Goal: Information Seeking & Learning: Learn about a topic

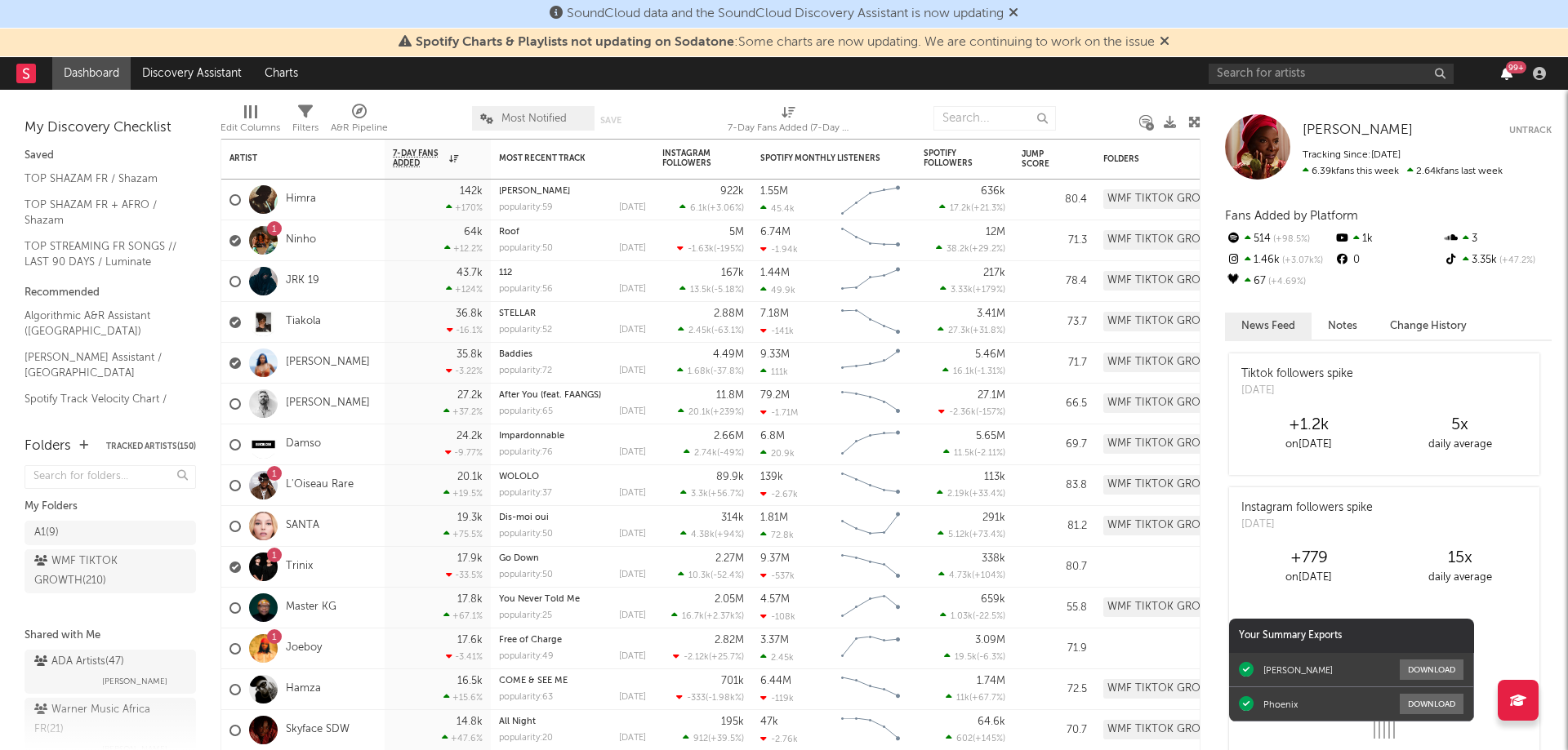
click at [1506, 77] on icon "button" at bounding box center [1507, 74] width 12 height 13
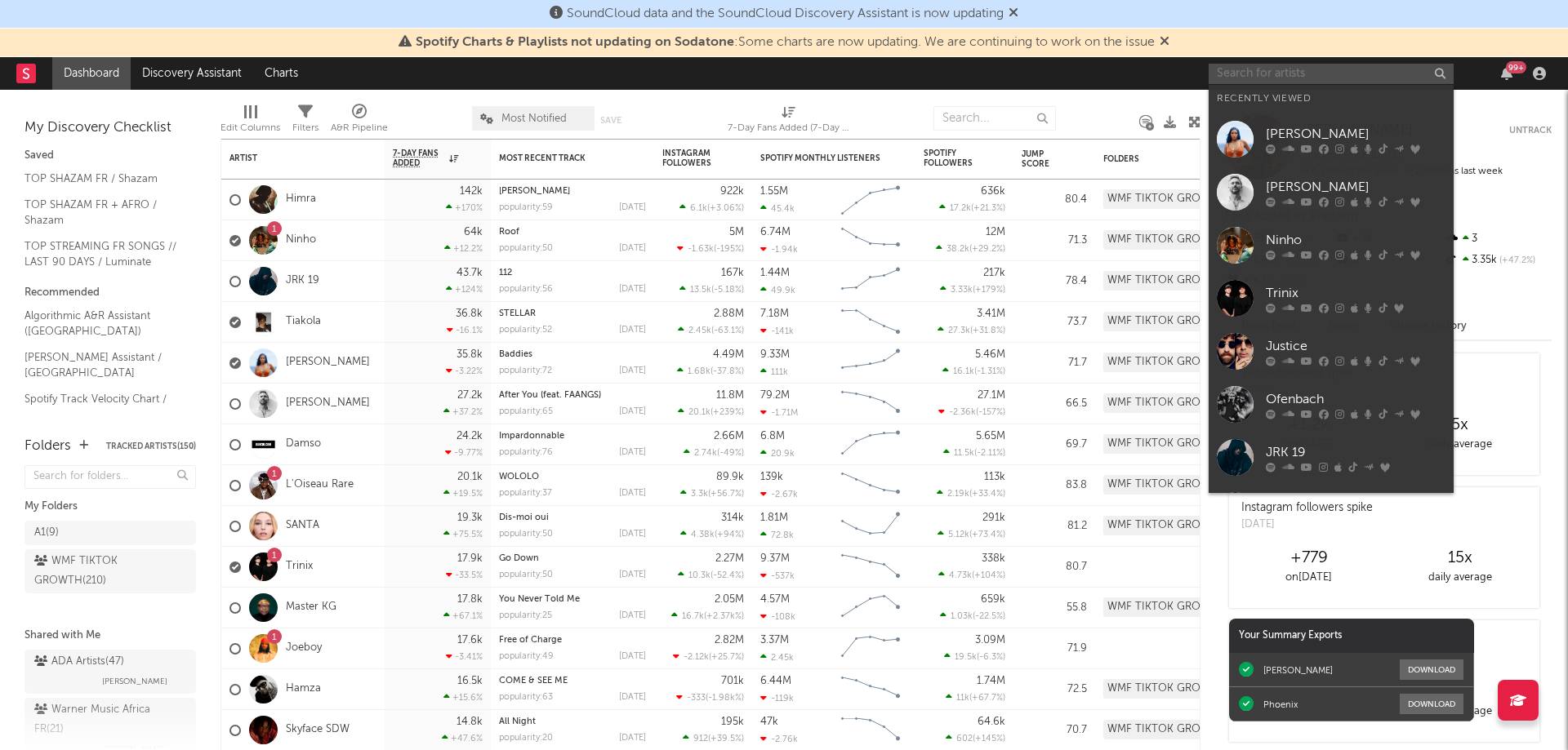
click at [1241, 71] on input "text" at bounding box center [1330, 74] width 245 height 20
click at [1244, 70] on input "text" at bounding box center [1330, 74] width 245 height 20
click at [1306, 138] on div "[PERSON_NAME]" at bounding box center [1355, 134] width 180 height 19
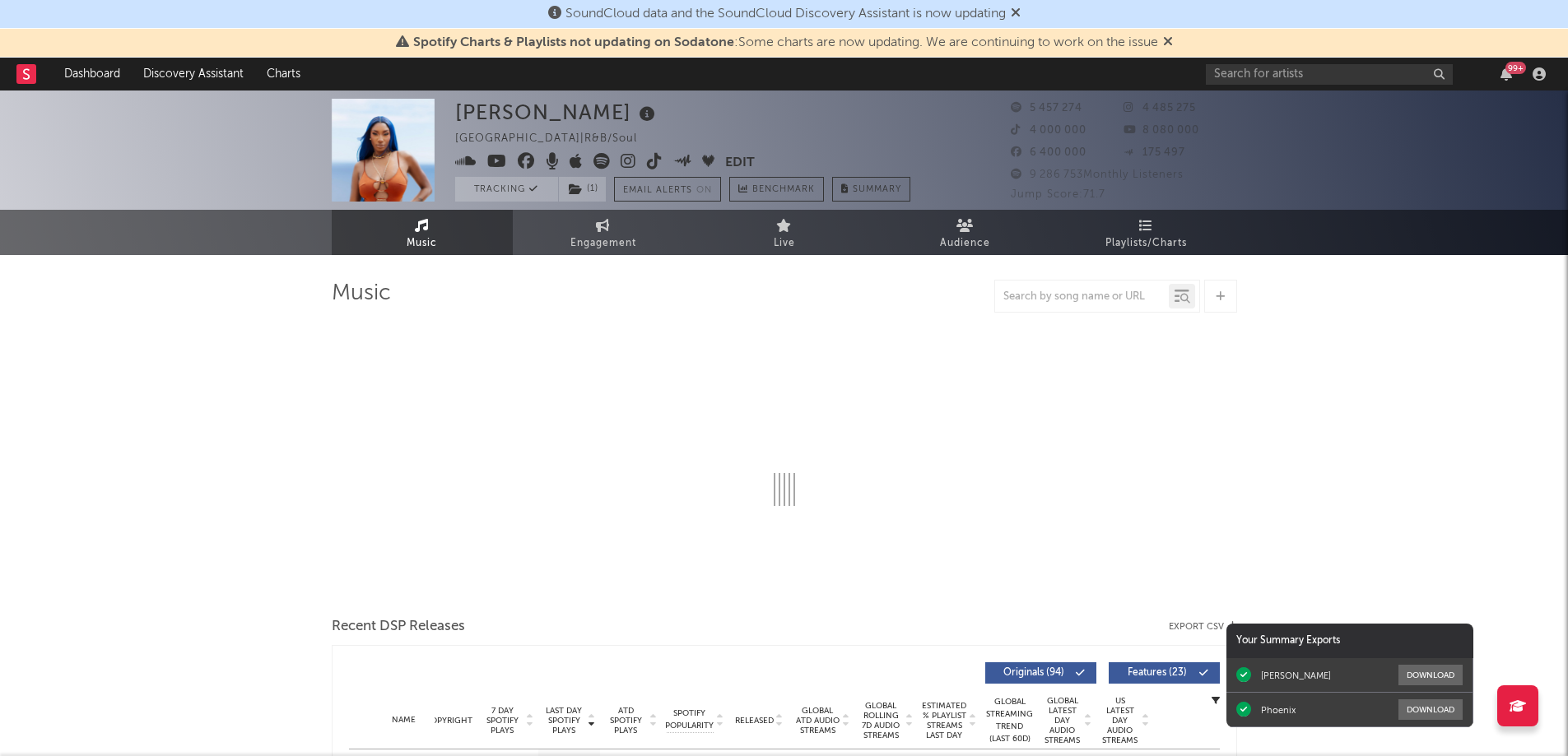
select select "6m"
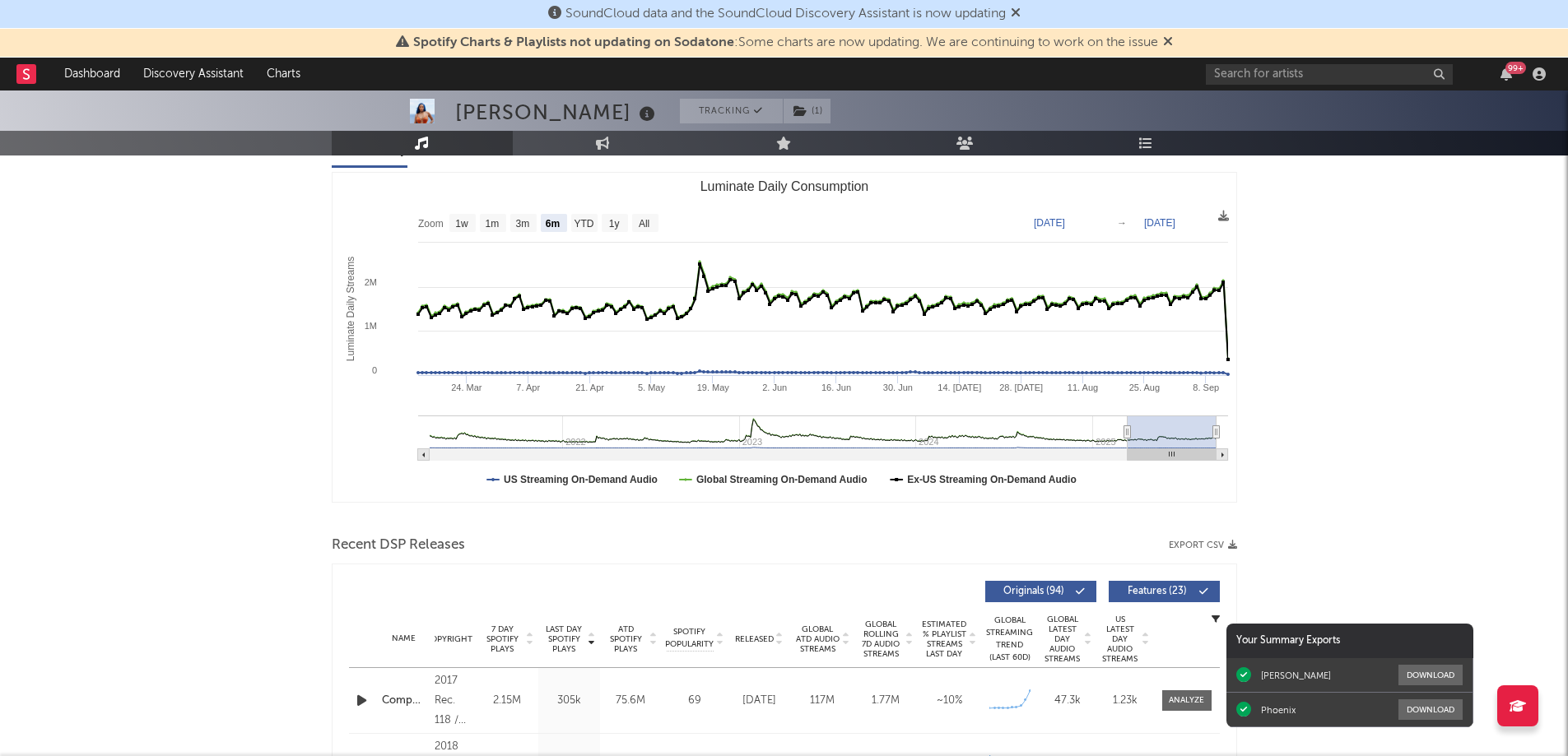
scroll to position [82, 0]
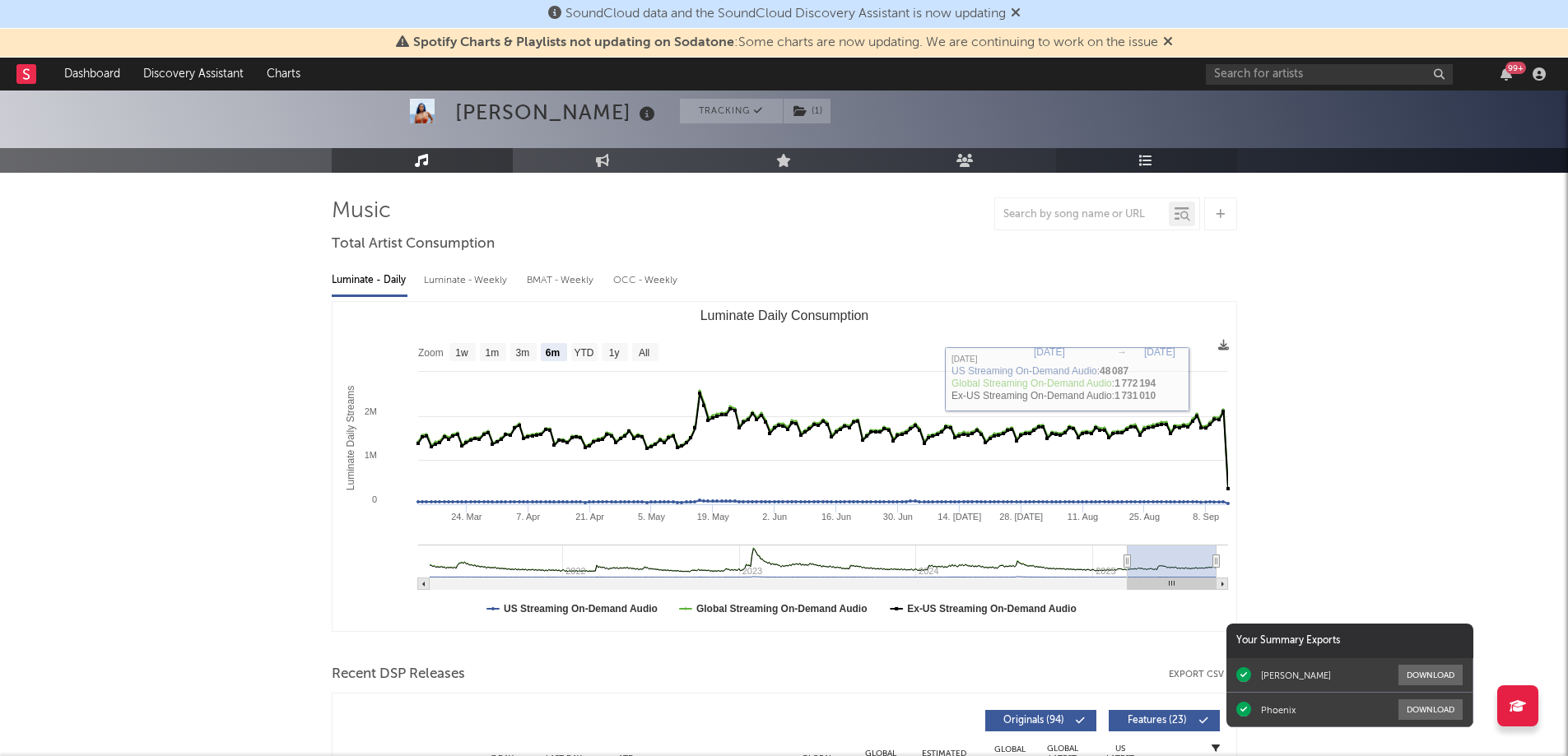
click at [1157, 162] on link "Playlists/Charts" at bounding box center [1147, 160] width 181 height 25
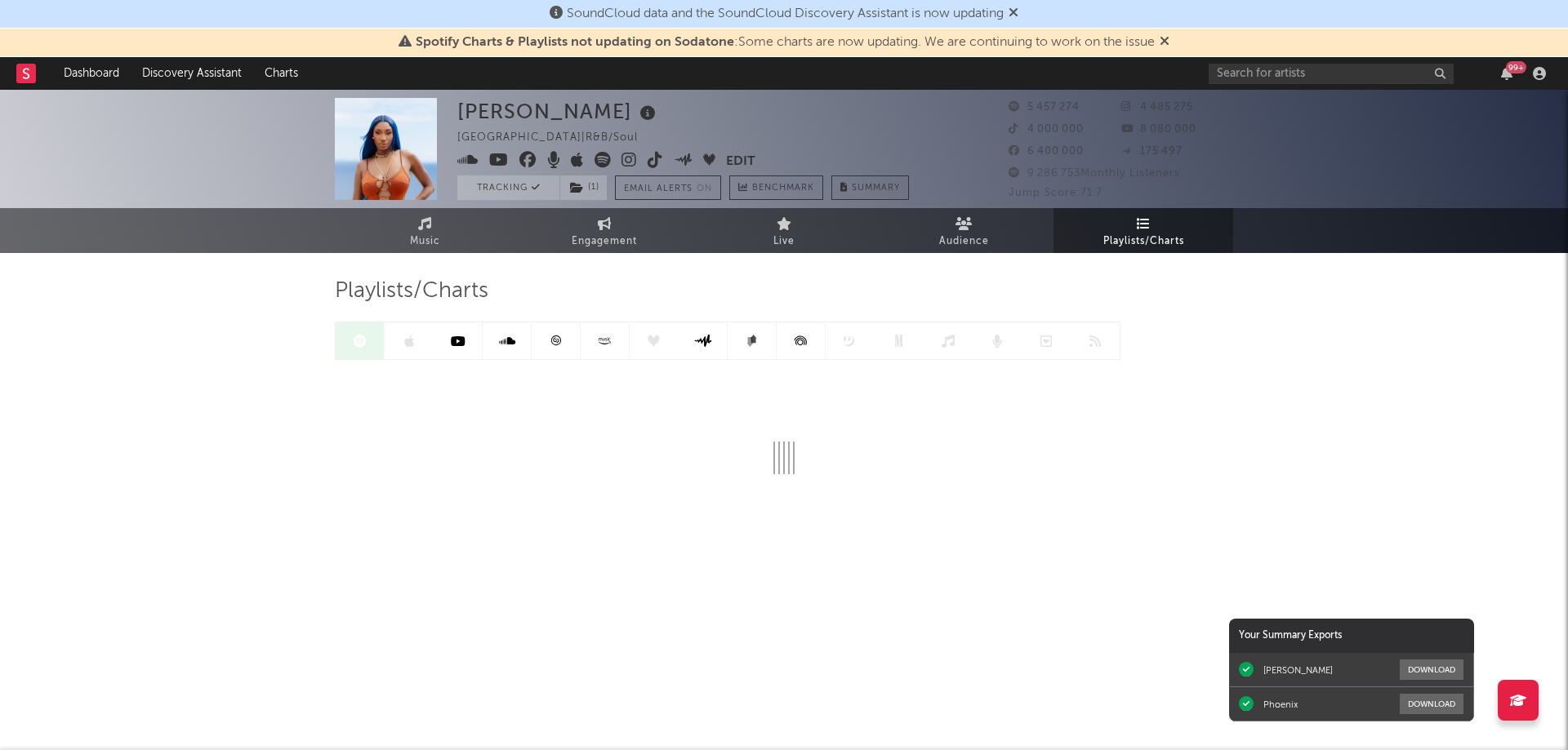
click at [553, 343] on icon at bounding box center [555, 340] width 13 height 13
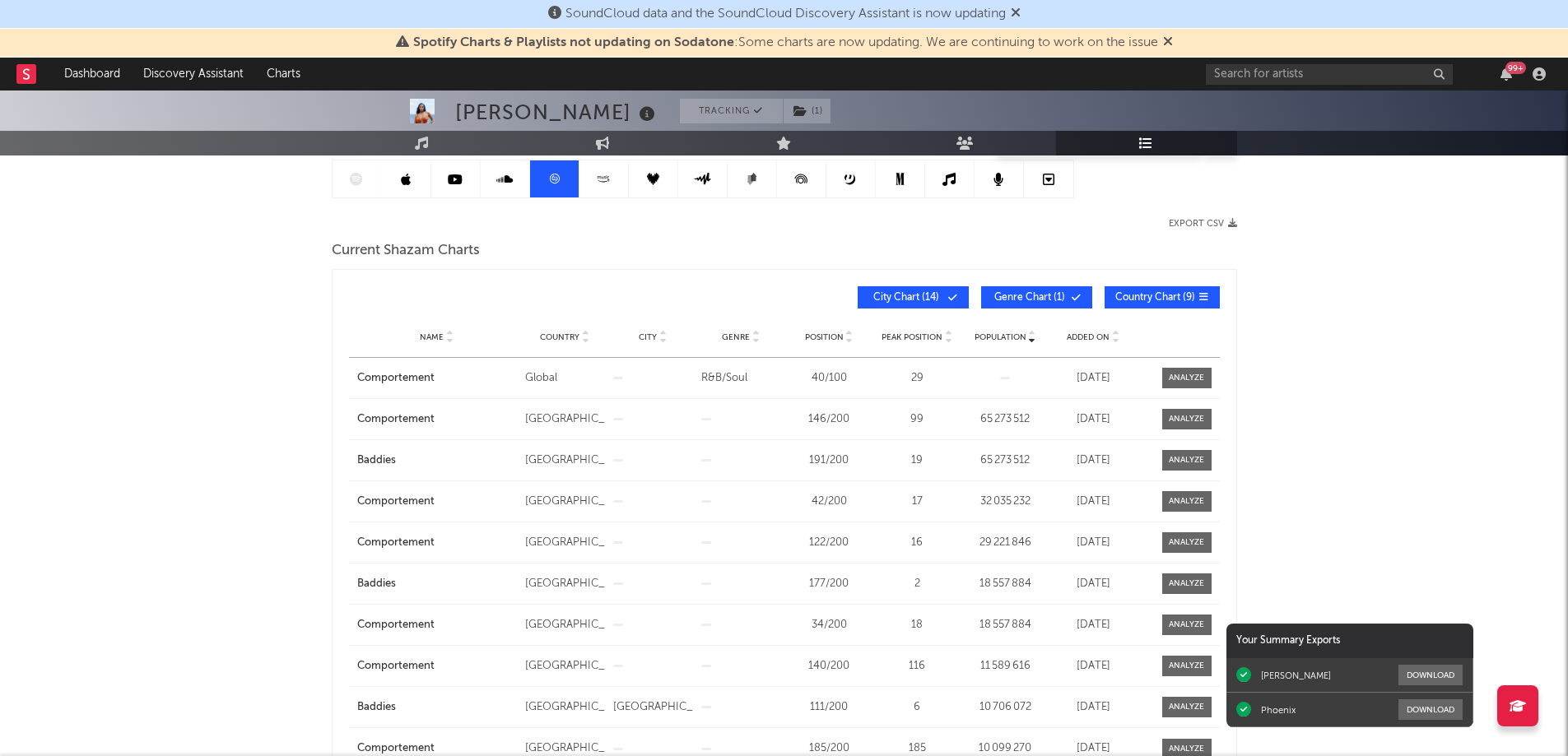
scroll to position [246, 0]
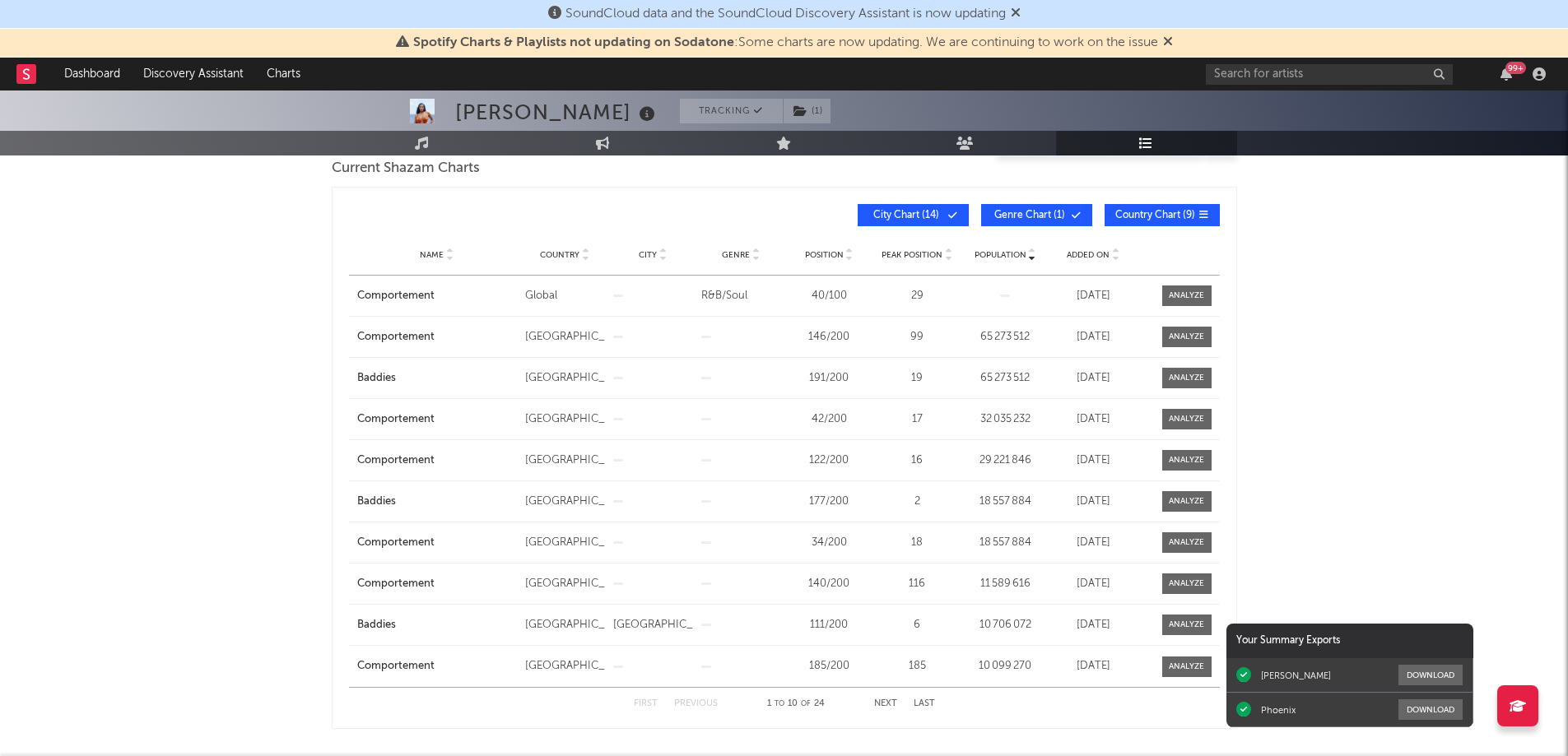
click at [1094, 251] on span "Added On" at bounding box center [1088, 255] width 43 height 10
click at [992, 211] on span "Genre Chart ( 1 )" at bounding box center [1029, 216] width 75 height 10
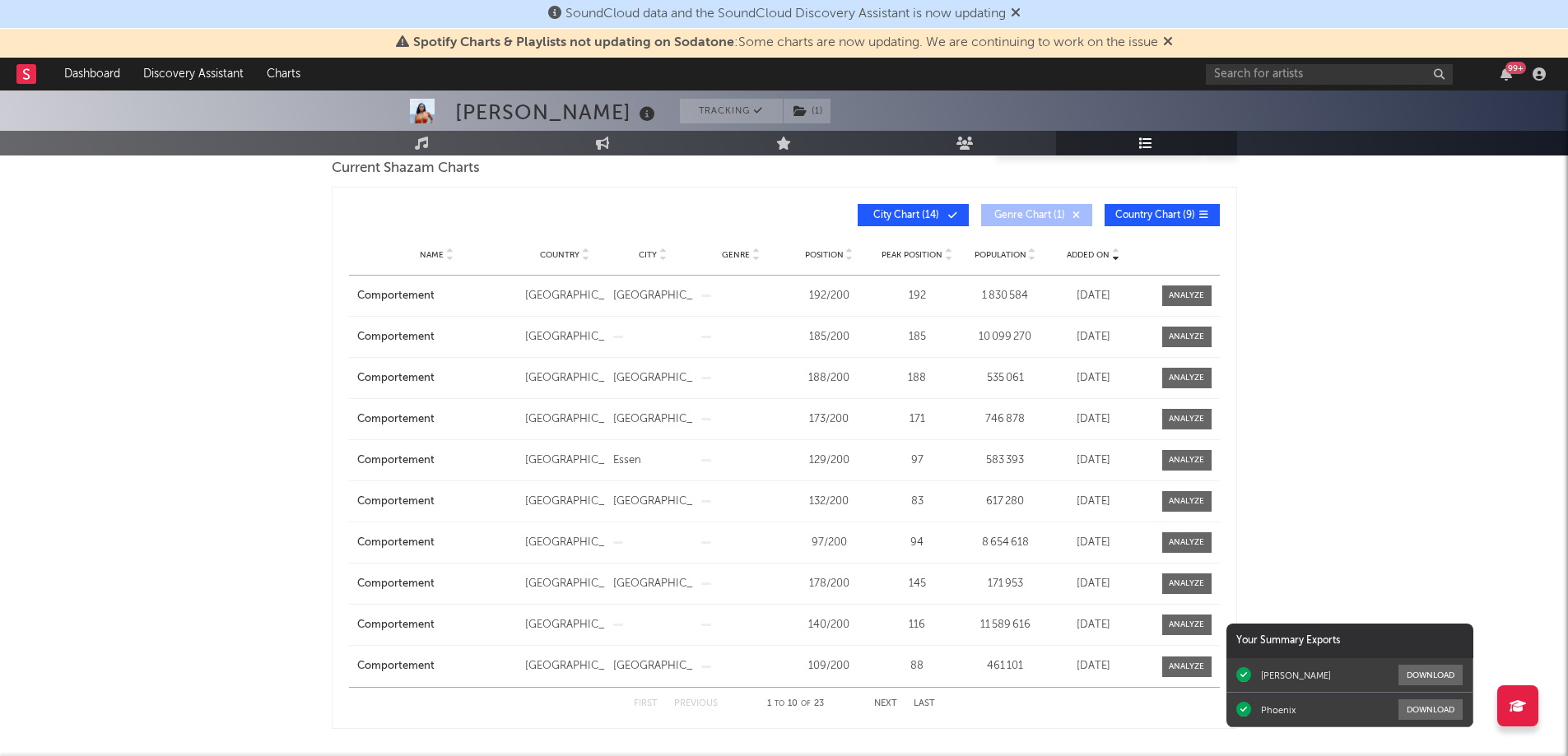
click at [917, 211] on span "City Chart ( 14 )" at bounding box center [906, 216] width 75 height 10
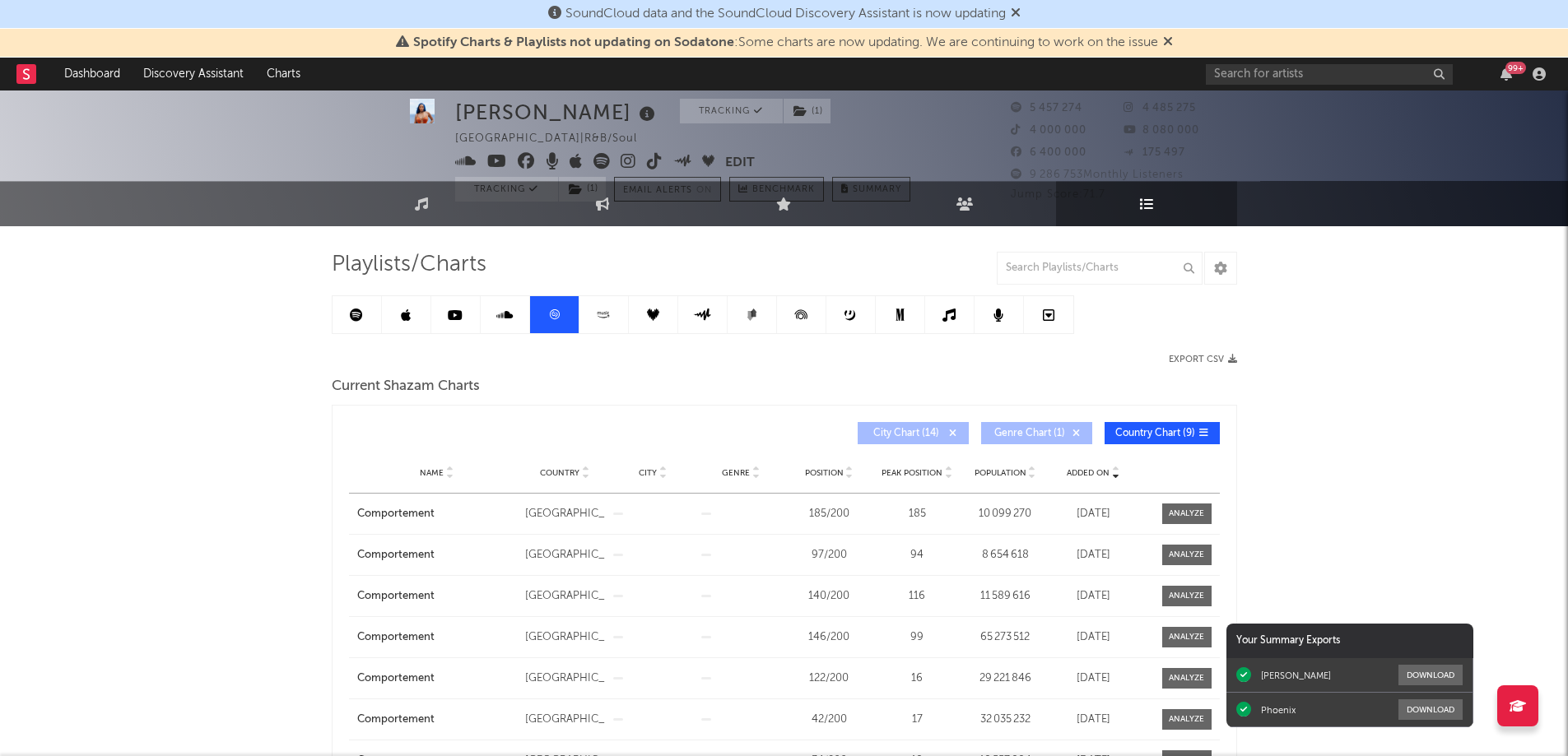
scroll to position [0, 0]
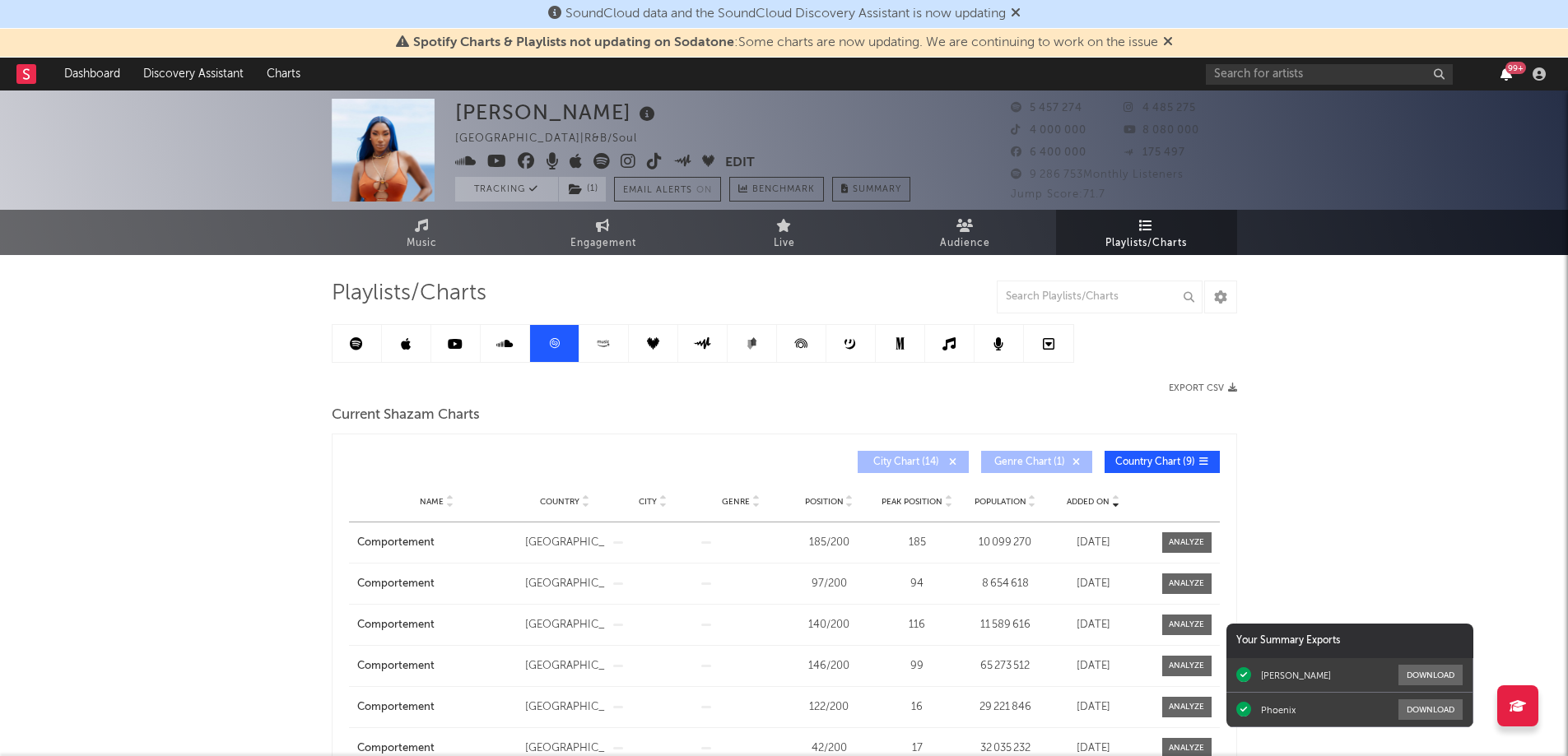
click at [1504, 77] on icon "button" at bounding box center [1506, 74] width 12 height 14
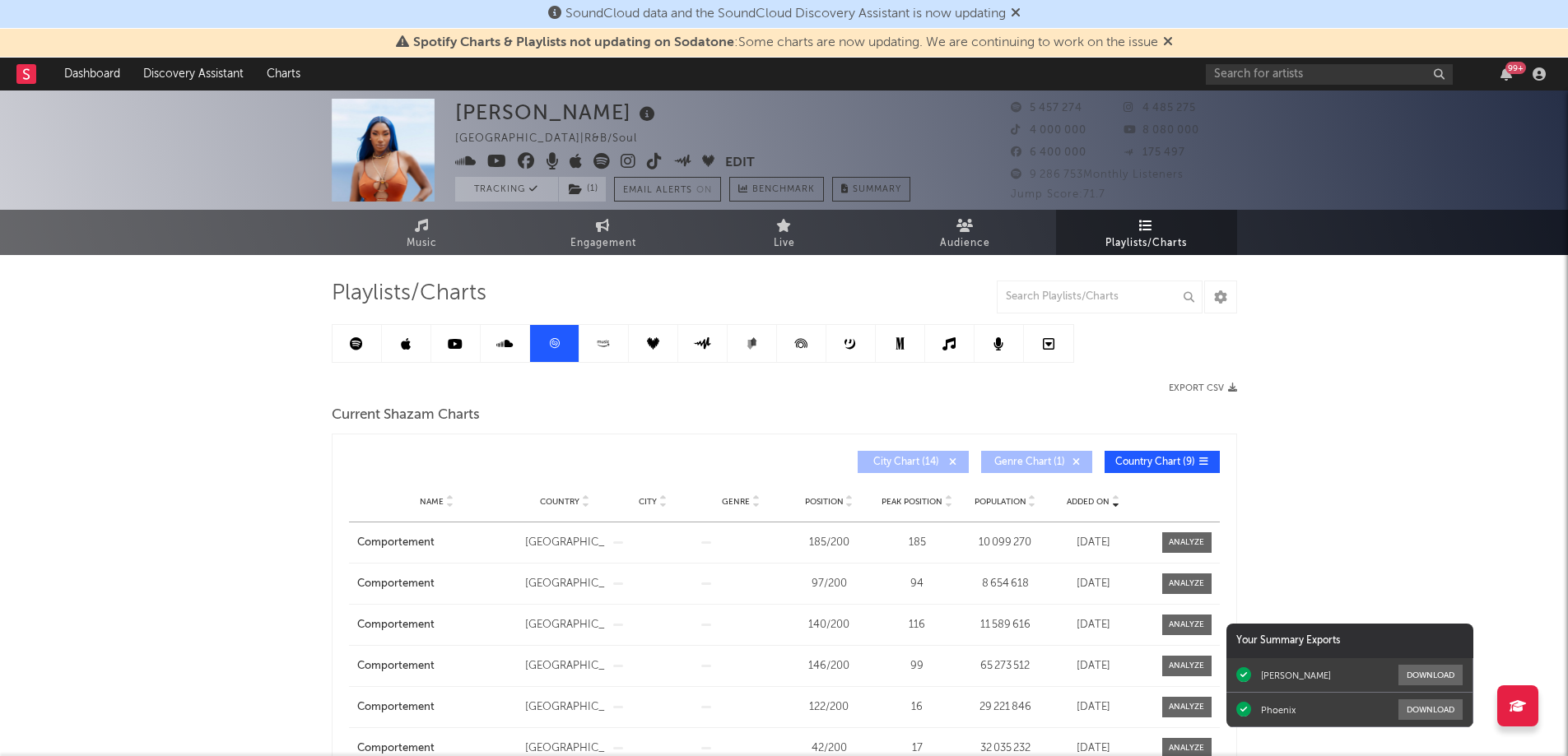
click at [357, 337] on icon at bounding box center [357, 344] width 14 height 14
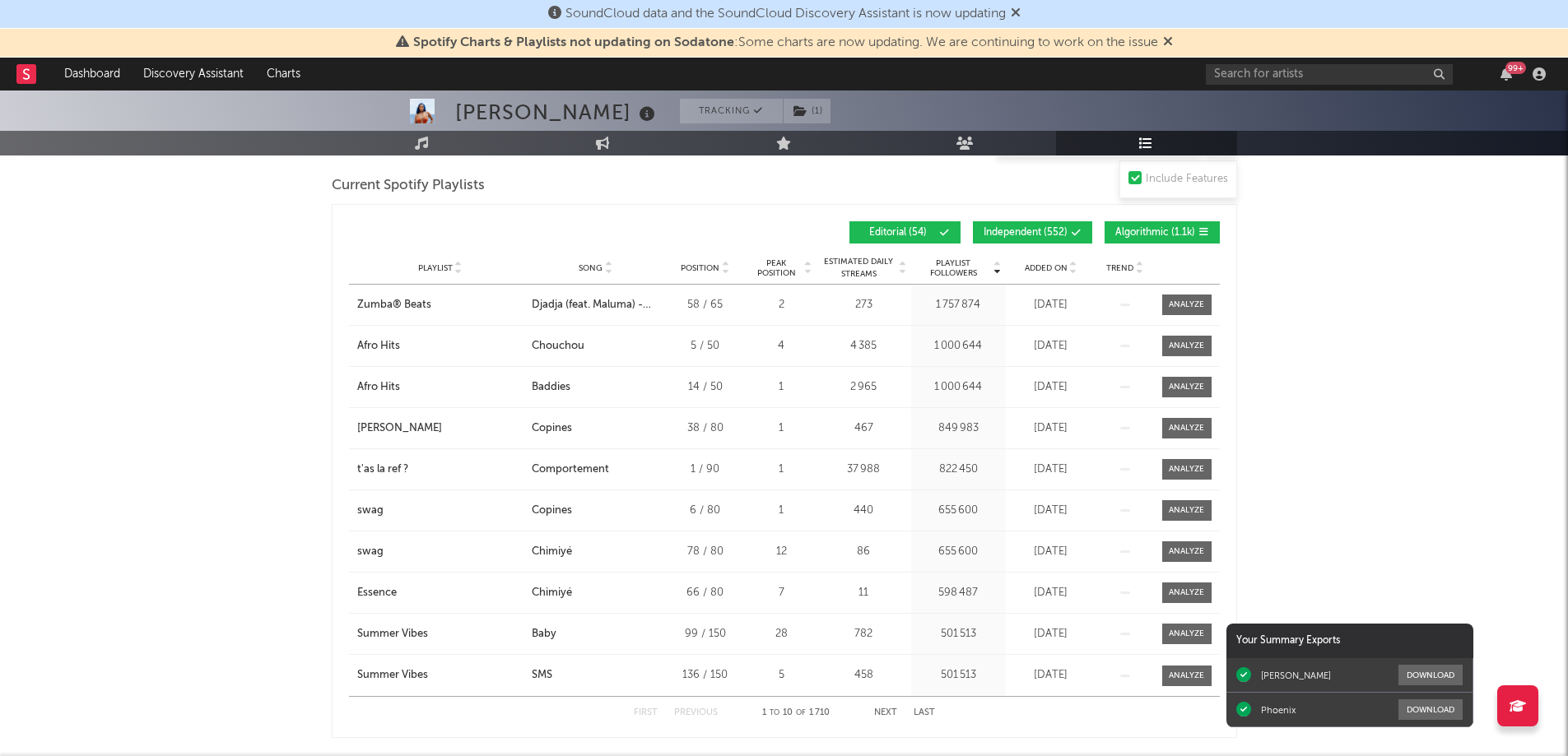
scroll to position [1069, 0]
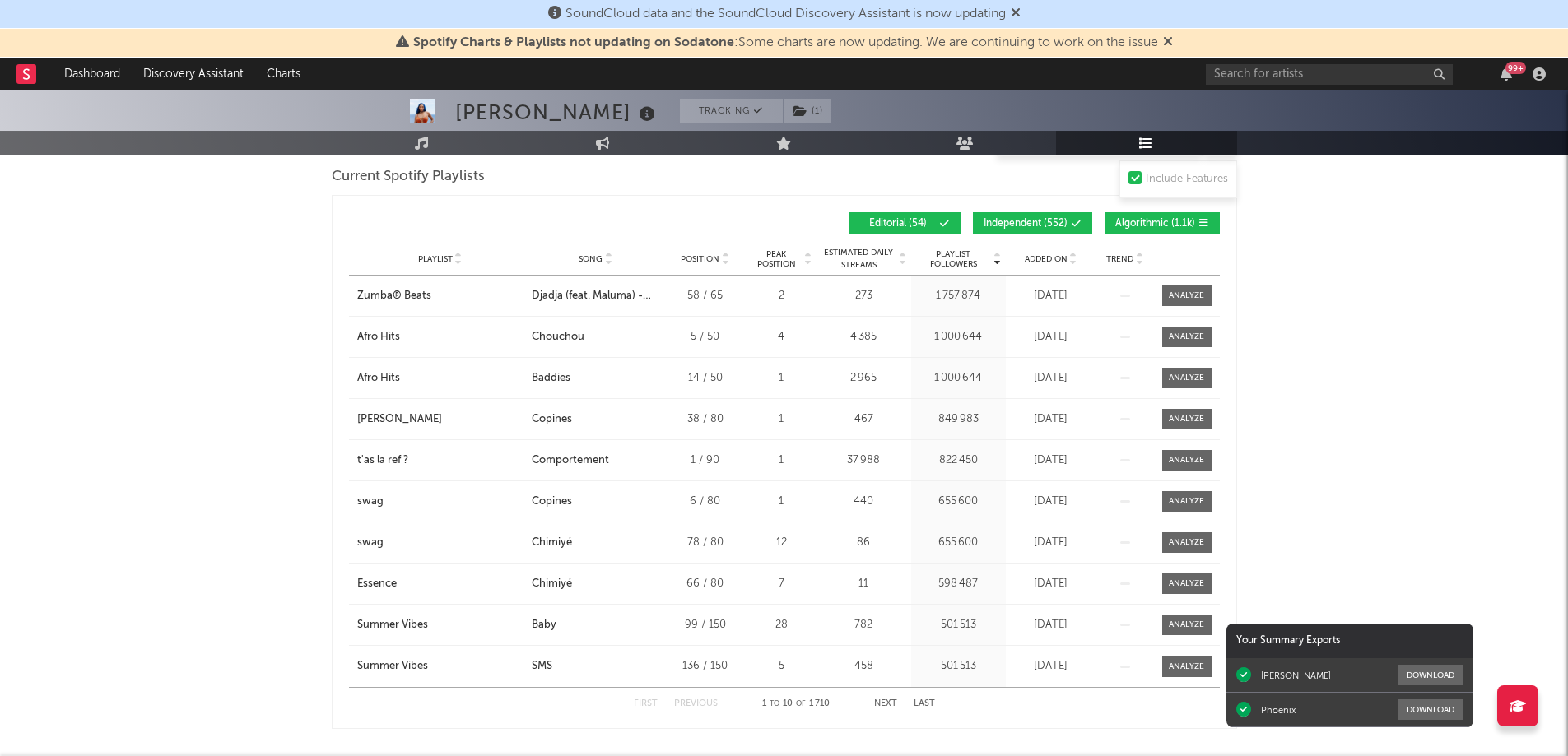
click at [1069, 259] on icon at bounding box center [1073, 262] width 8 height 7
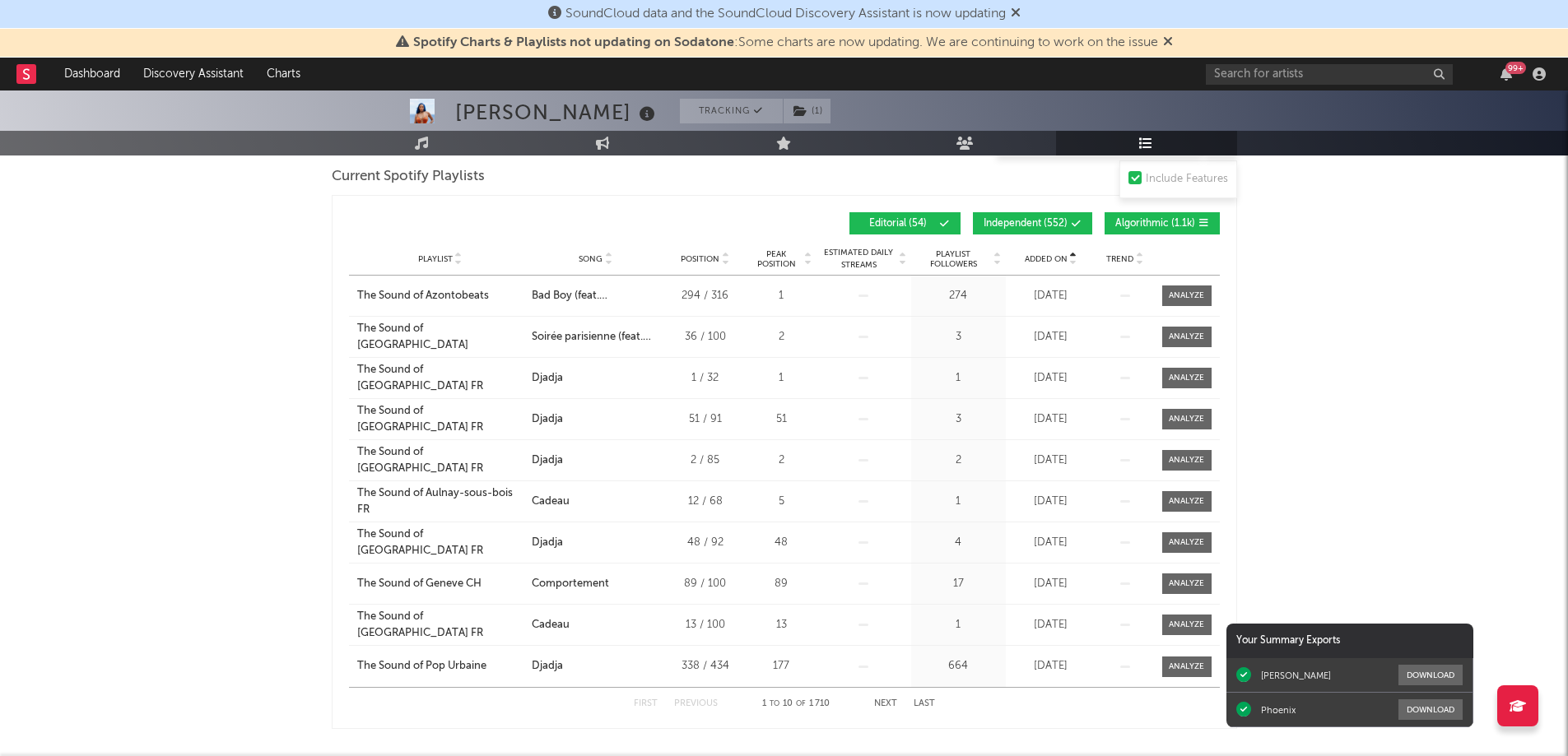
click at [1069, 259] on icon at bounding box center [1073, 262] width 8 height 7
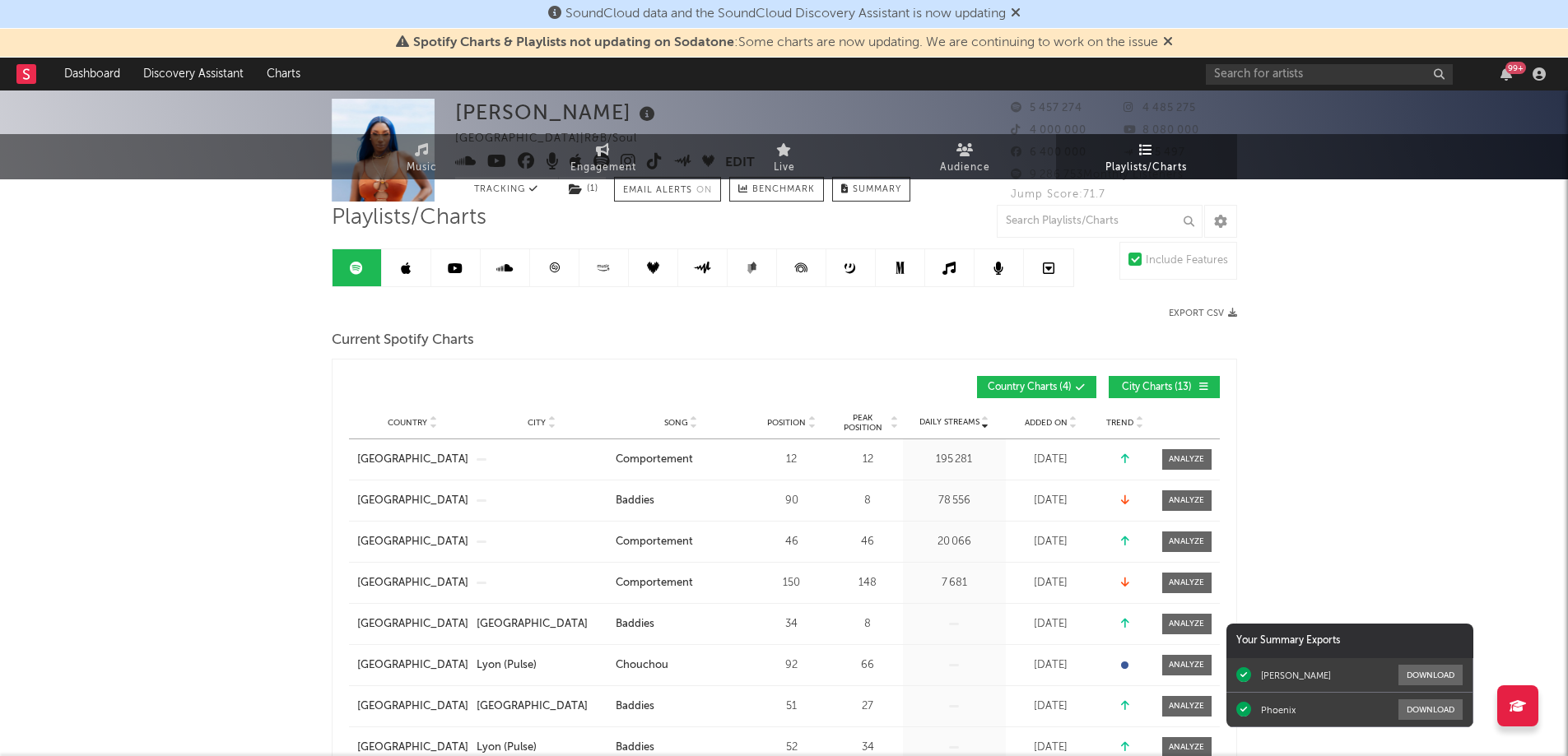
scroll to position [0, 0]
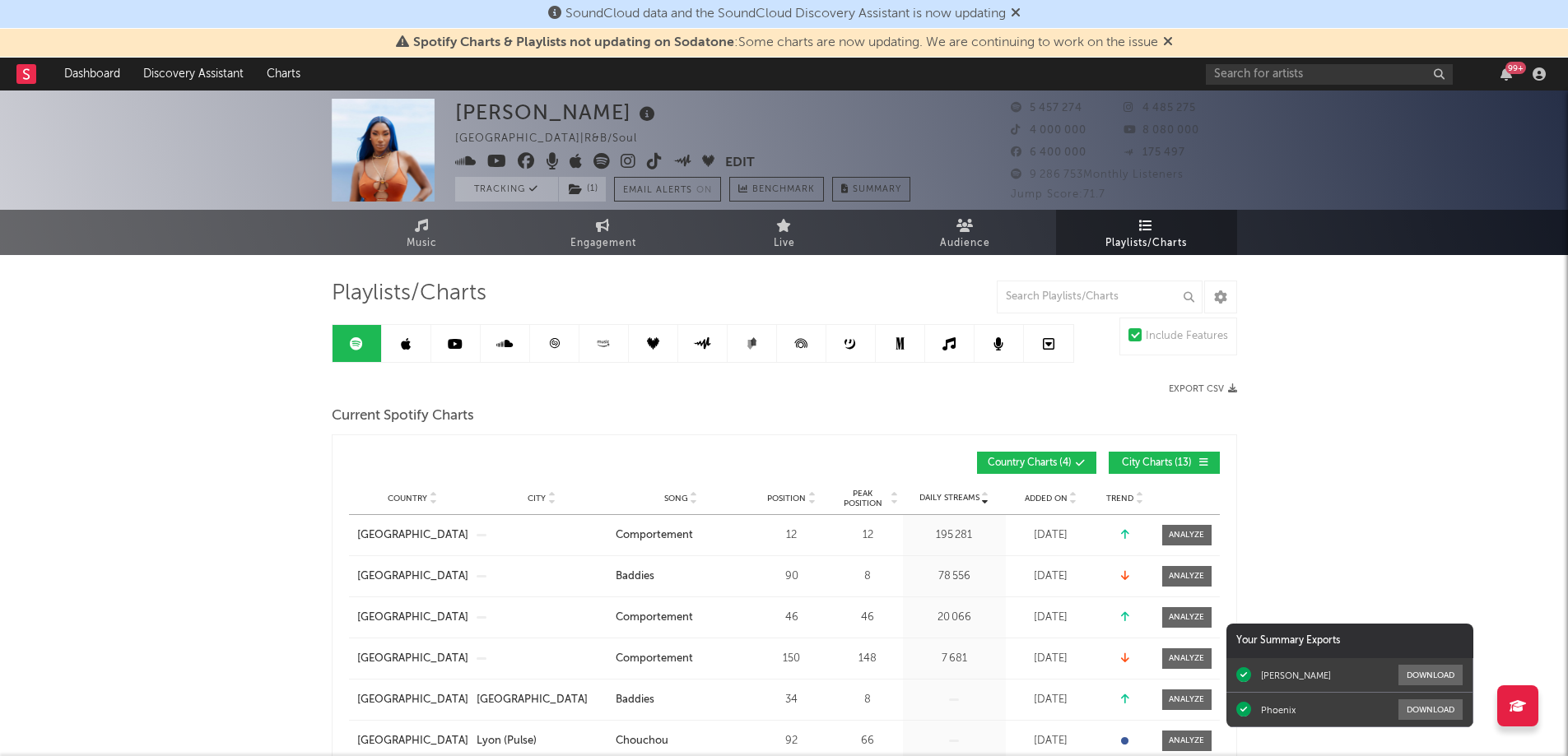
click at [409, 347] on icon at bounding box center [406, 344] width 10 height 14
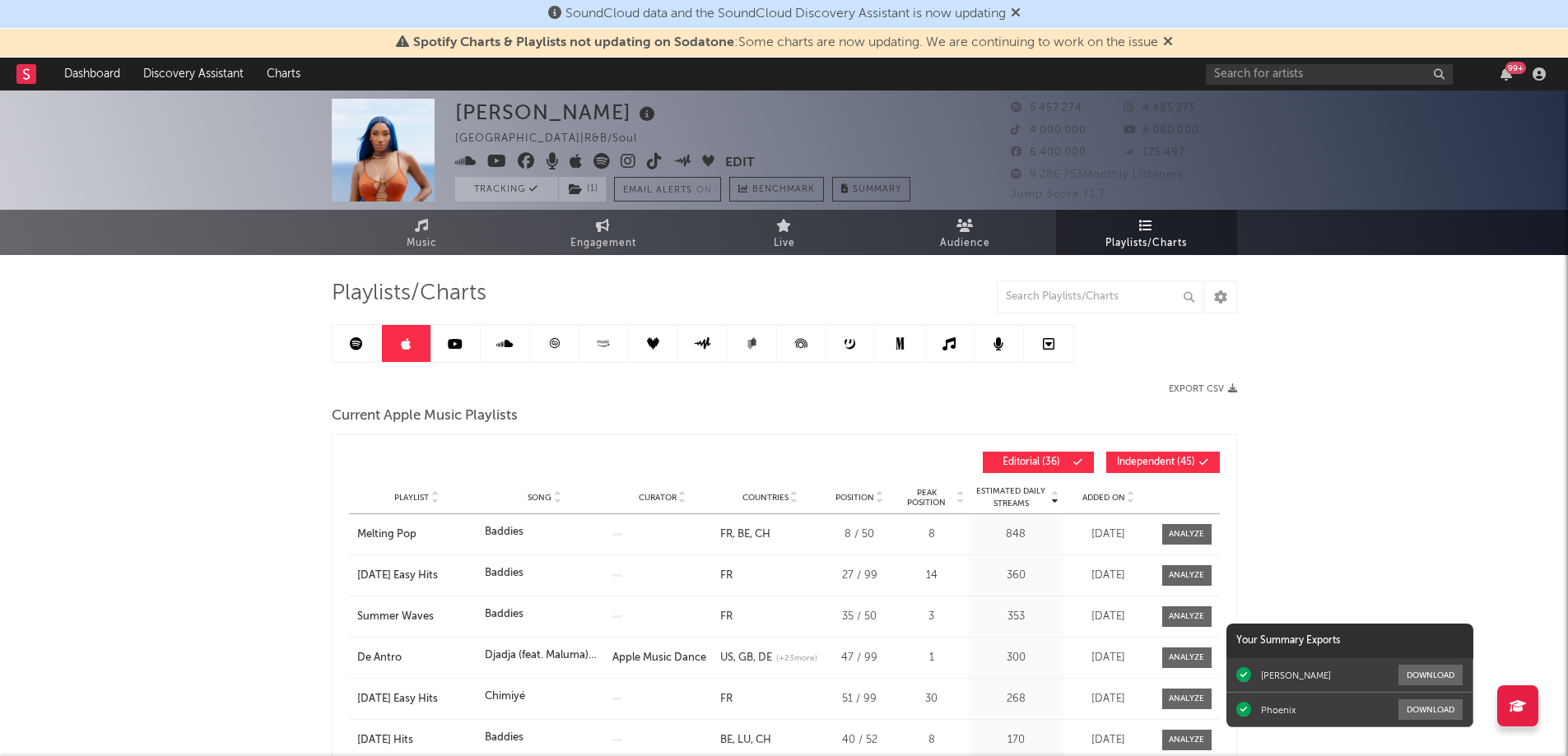
click at [1105, 494] on span "Added On" at bounding box center [1104, 498] width 43 height 10
click at [1510, 75] on icon "button" at bounding box center [1506, 74] width 12 height 14
